Goal: Find specific page/section: Find specific page/section

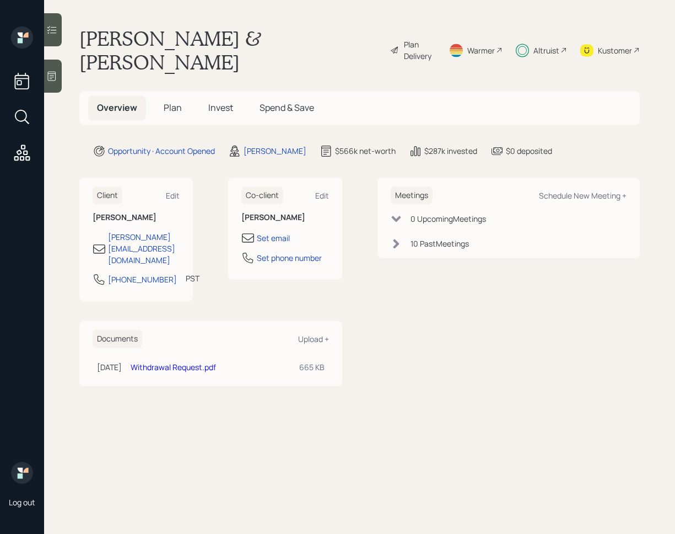
click at [226, 101] on span "Invest" at bounding box center [220, 107] width 25 height 12
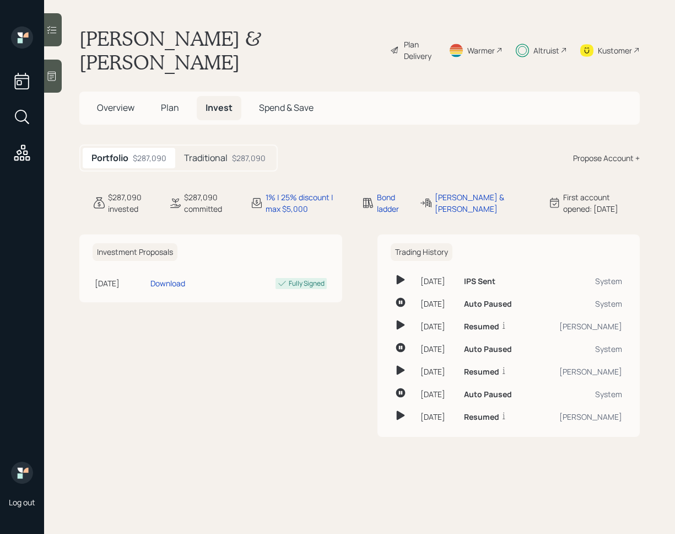
click at [220, 153] on h5 "Traditional" at bounding box center [206, 158] width 44 height 10
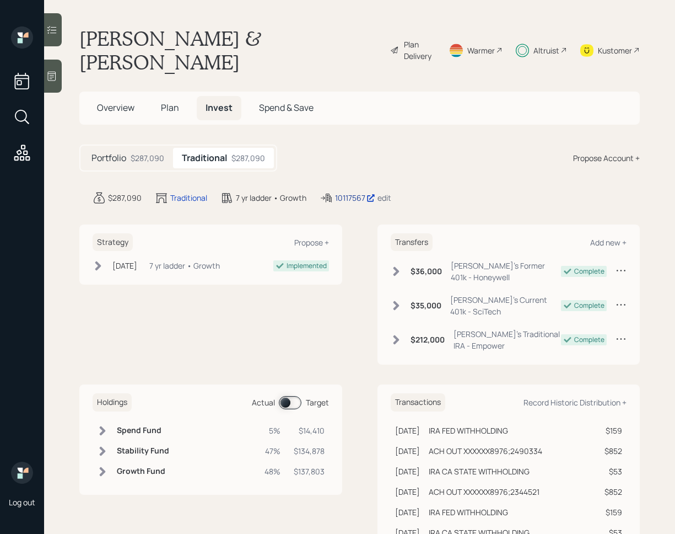
click at [347, 192] on div "10117567" at bounding box center [355, 198] width 40 height 12
click at [171, 101] on span "Plan" at bounding box center [170, 107] width 18 height 12
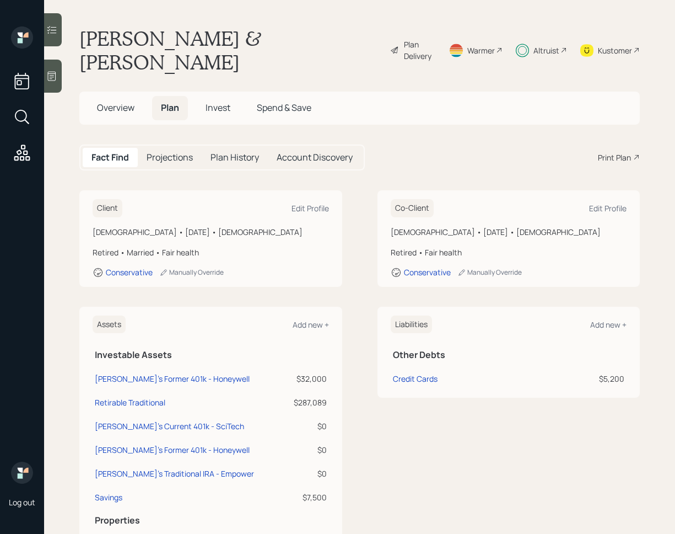
click at [224, 101] on span "Invest" at bounding box center [218, 107] width 25 height 12
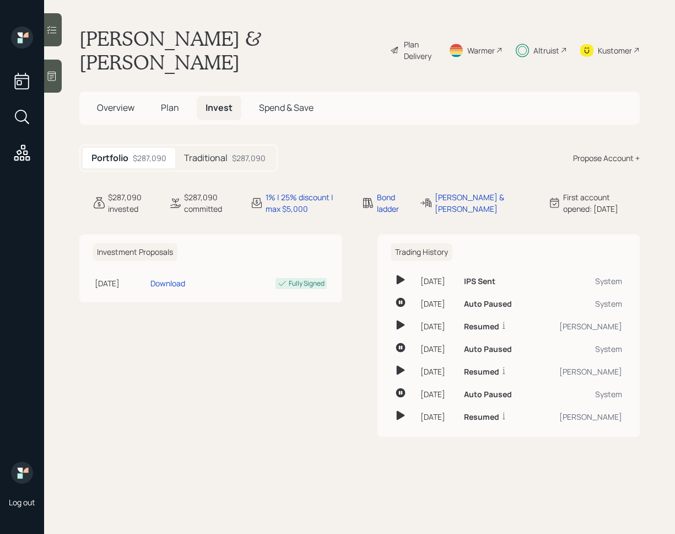
click at [174, 101] on span "Plan" at bounding box center [170, 107] width 18 height 12
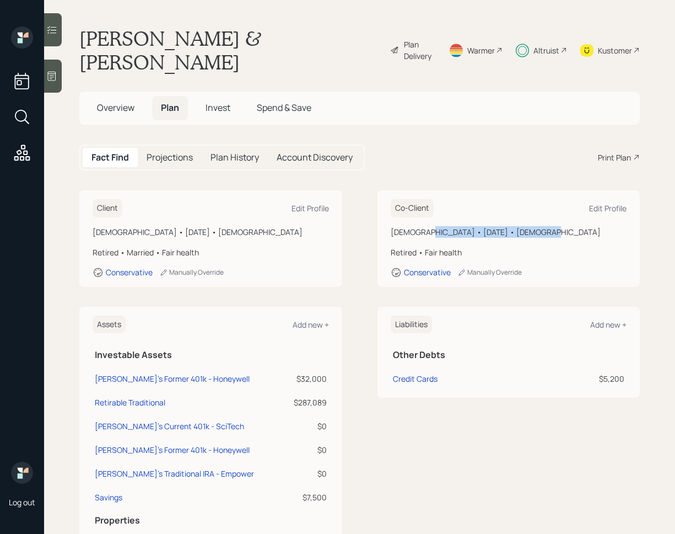
drag, startPoint x: 419, startPoint y: 209, endPoint x: 541, endPoint y: 209, distance: 121.3
click at [541, 226] on div "[DEMOGRAPHIC_DATA] • [DATE] • [DEMOGRAPHIC_DATA]" at bounding box center [509, 232] width 236 height 12
click at [454, 226] on div "[DEMOGRAPHIC_DATA] • [DATE] • [DEMOGRAPHIC_DATA]" at bounding box center [509, 232] width 236 height 12
drag, startPoint x: 418, startPoint y: 209, endPoint x: 534, endPoint y: 211, distance: 115.8
click at [534, 226] on div "[DEMOGRAPHIC_DATA] • [DATE] • [DEMOGRAPHIC_DATA]" at bounding box center [509, 232] width 236 height 12
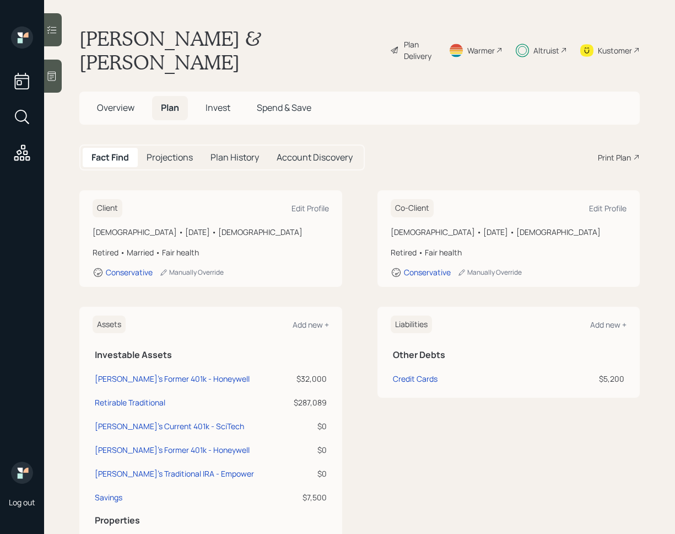
click at [358, 209] on div "Client Edit Profile [DEMOGRAPHIC_DATA] • [DATE] • [DEMOGRAPHIC_DATA] Retired • …" at bounding box center [359, 238] width 561 height 96
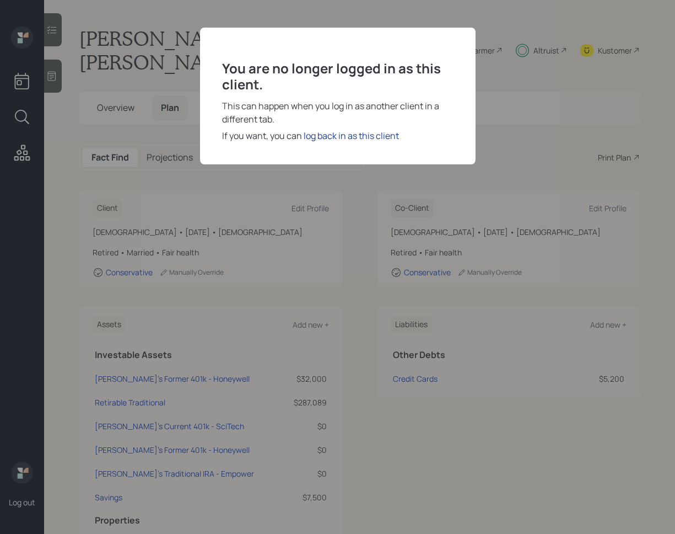
click at [352, 139] on div "log back in as this client" at bounding box center [351, 135] width 95 height 13
